Goal: Transaction & Acquisition: Obtain resource

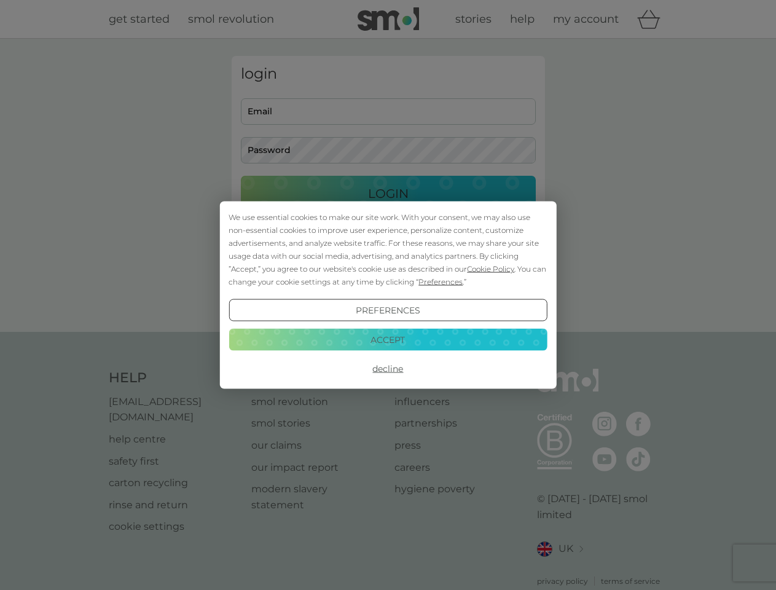
click at [491, 269] on span "Cookie Policy" at bounding box center [490, 268] width 47 height 9
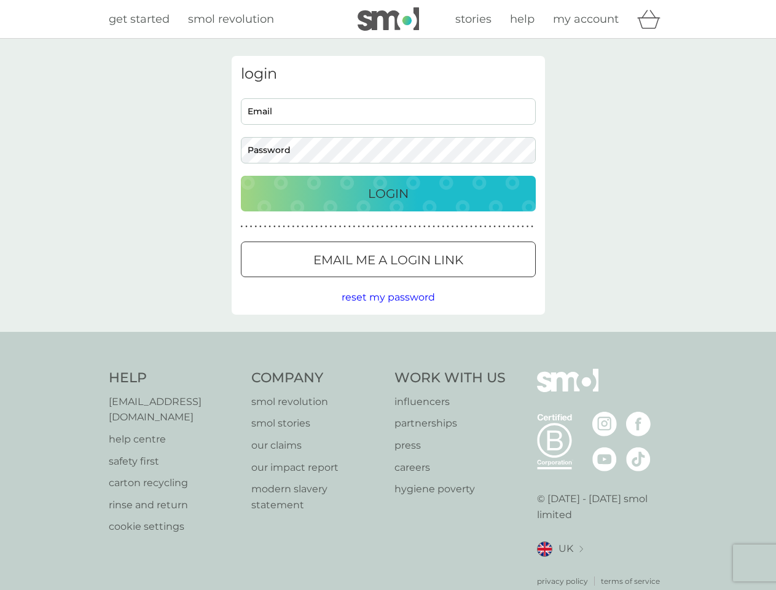
click at [439, 282] on div "login Email Password Login ● ● ● ● ● ● ● ● ● ● ● ● ● ● ● ● ● ● ● ● ● ● ● ● ● ● …" at bounding box center [388, 185] width 313 height 259
click at [388, 310] on div "login Email Password Login ● ● ● ● ● ● ● ● ● ● ● ● ● ● ● ● ● ● ● ● ● ● ● ● ● ● …" at bounding box center [388, 185] width 313 height 259
click at [388, 369] on div "Help [EMAIL_ADDRESS][DOMAIN_NAME] help centre safety first carton recycling rin…" at bounding box center [388, 478] width 559 height 218
click at [388, 339] on div "Help [EMAIL_ADDRESS][DOMAIN_NAME] help centre safety first carton recycling rin…" at bounding box center [388, 478] width 776 height 292
